Goal: Navigation & Orientation: Find specific page/section

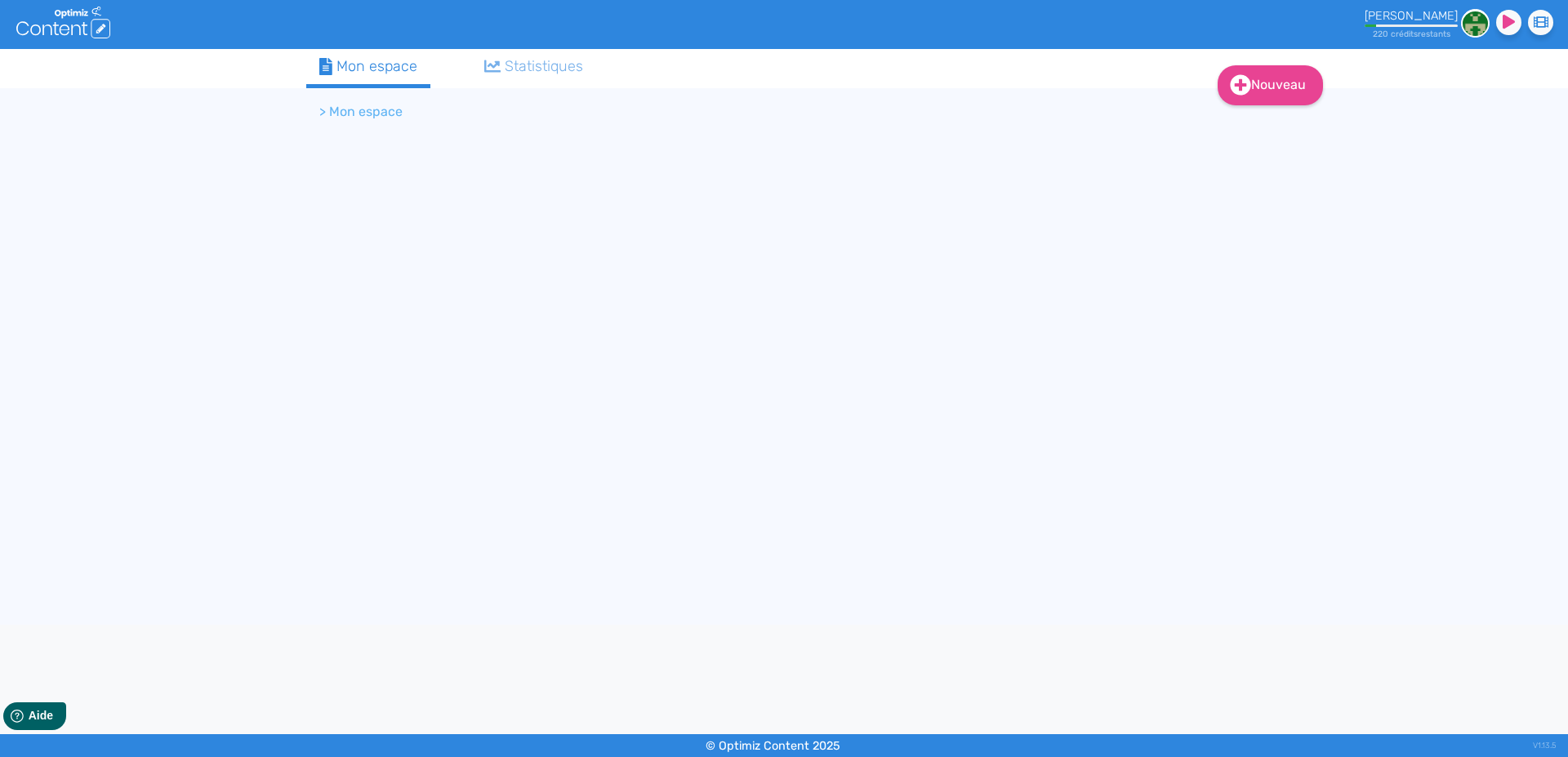
click at [42, 360] on div "Nouveau Contenu Dossier Mon espace Statistiques > Mon espace" at bounding box center [784, 337] width 1568 height 576
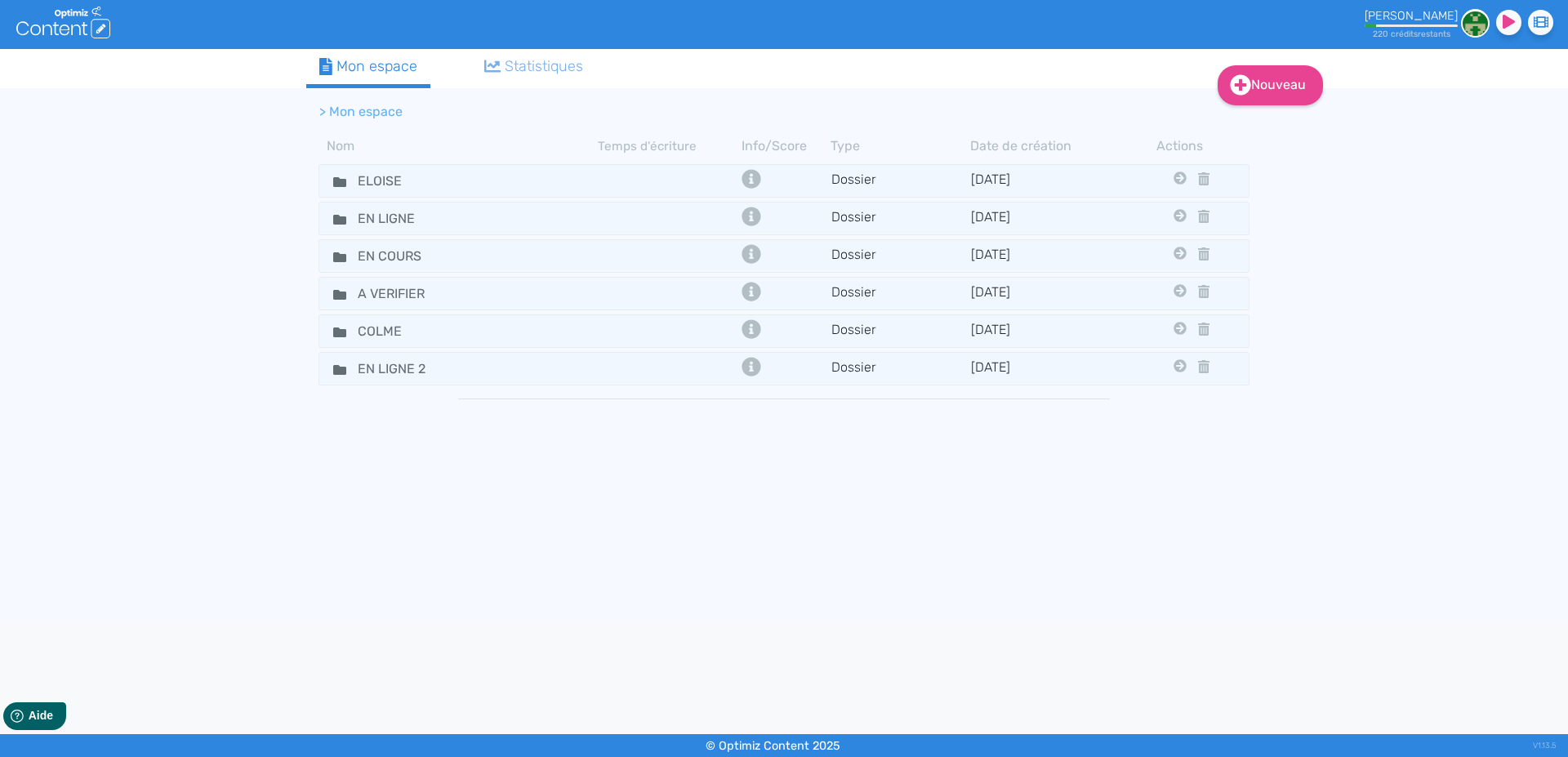
click at [54, 404] on div "Nouveau Contenu Dossier Mon espace Statistiques > Mon espace Nom Temps d'écritu…" at bounding box center [784, 337] width 1568 height 576
click at [336, 179] on icon at bounding box center [340, 182] width 14 height 10
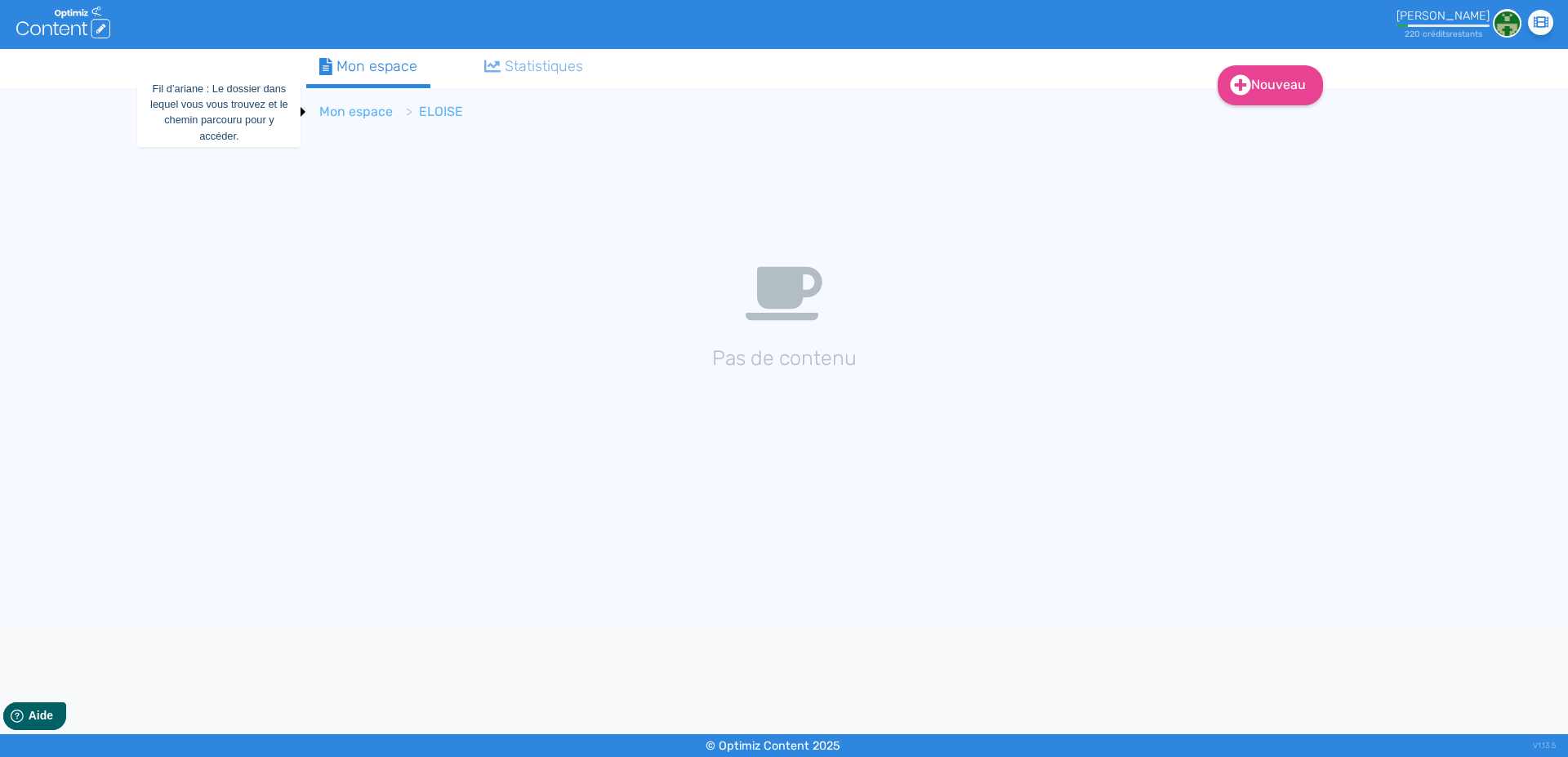
click at [360, 113] on link "Mon espace" at bounding box center [356, 112] width 73 height 15
